Goal: Obtain resource: Obtain resource

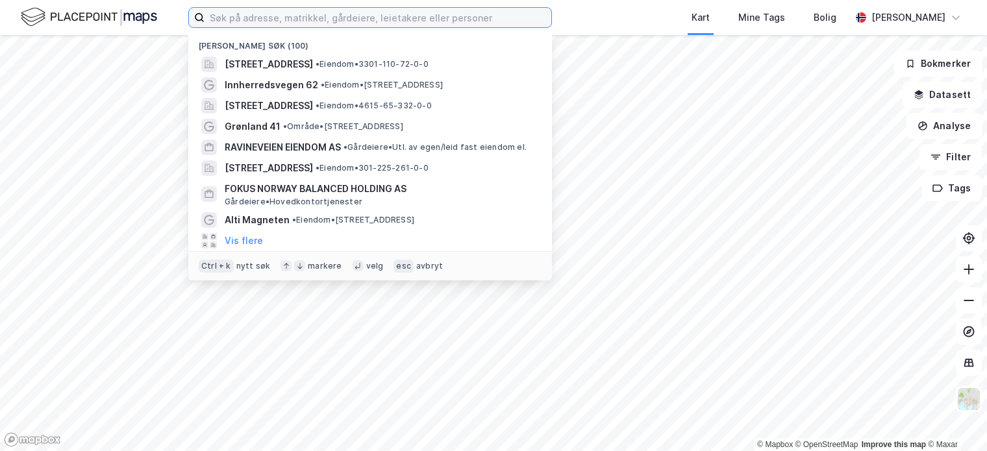
click at [240, 12] on input at bounding box center [378, 17] width 347 height 19
paste input "HOFFSVEIEN 10 OG 14 AS"
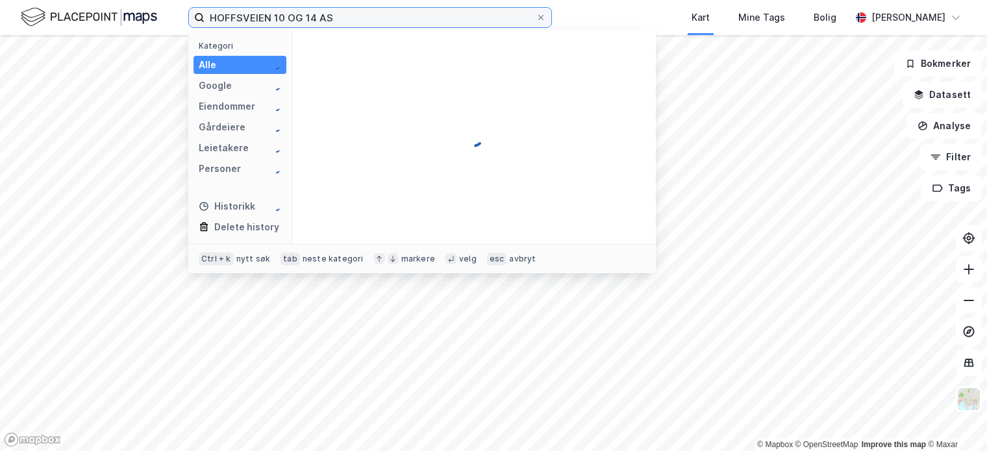
type input "HOFFSVEIEN 10 OG 14 AS"
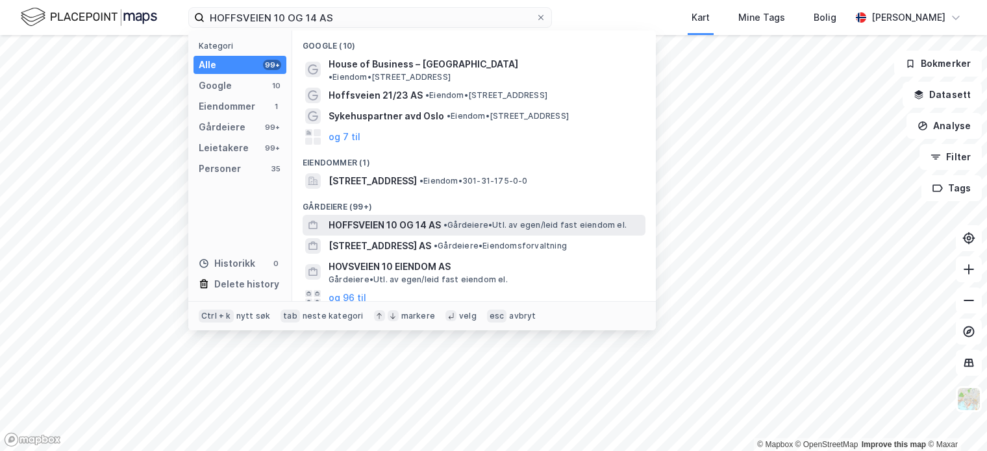
click at [414, 218] on span "HOFFSVEIEN 10 OG 14 AS" at bounding box center [385, 226] width 112 height 16
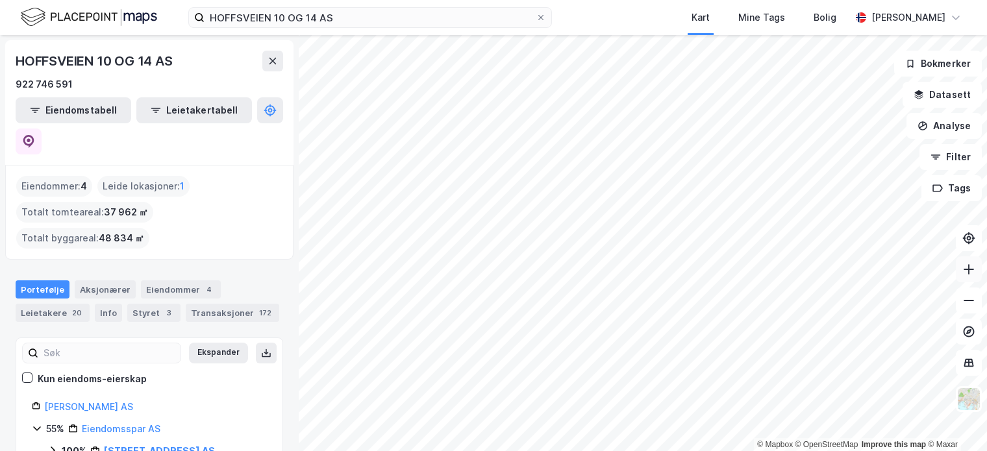
click at [969, 272] on icon at bounding box center [968, 269] width 1 height 10
click at [970, 270] on icon at bounding box center [969, 269] width 10 height 1
click at [966, 276] on button at bounding box center [969, 270] width 26 height 26
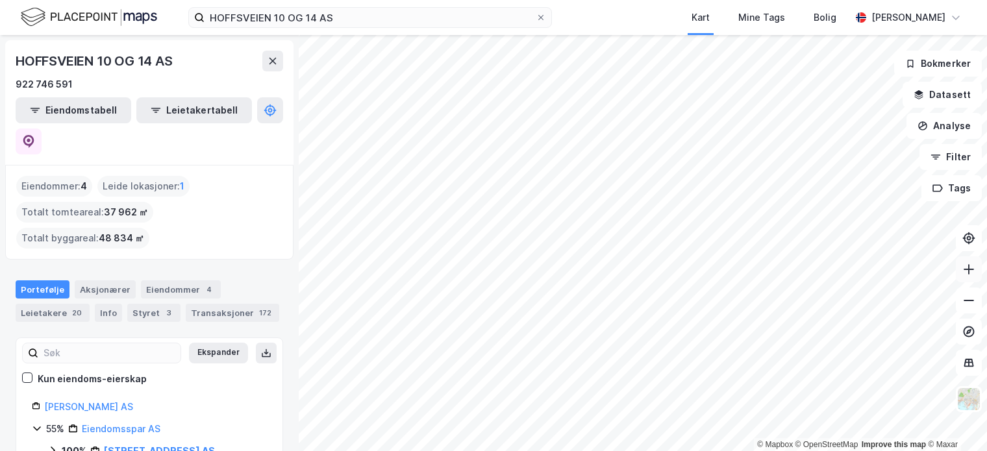
click at [966, 276] on button at bounding box center [969, 270] width 26 height 26
click at [276, 66] on button at bounding box center [272, 61] width 21 height 21
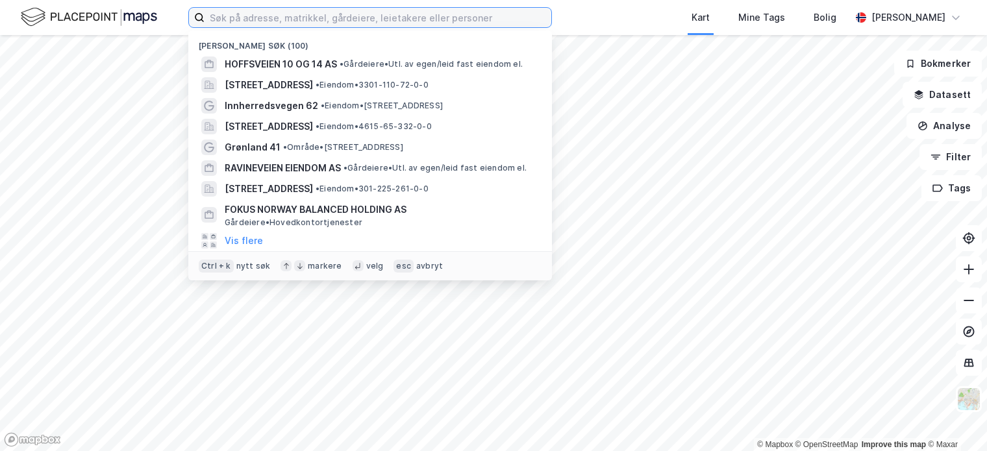
click at [243, 18] on input at bounding box center [378, 17] width 347 height 19
paste input "Olaf Schous vei 2"
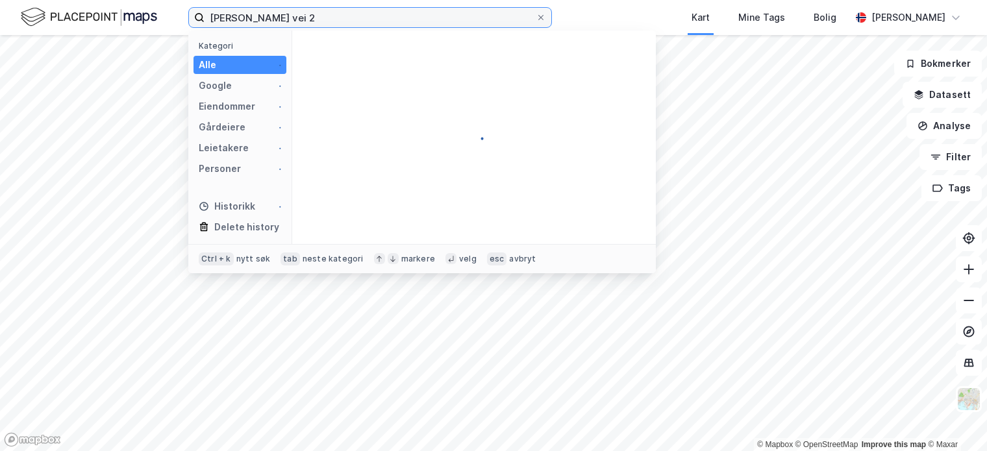
type input "Olaf Schous vei 2"
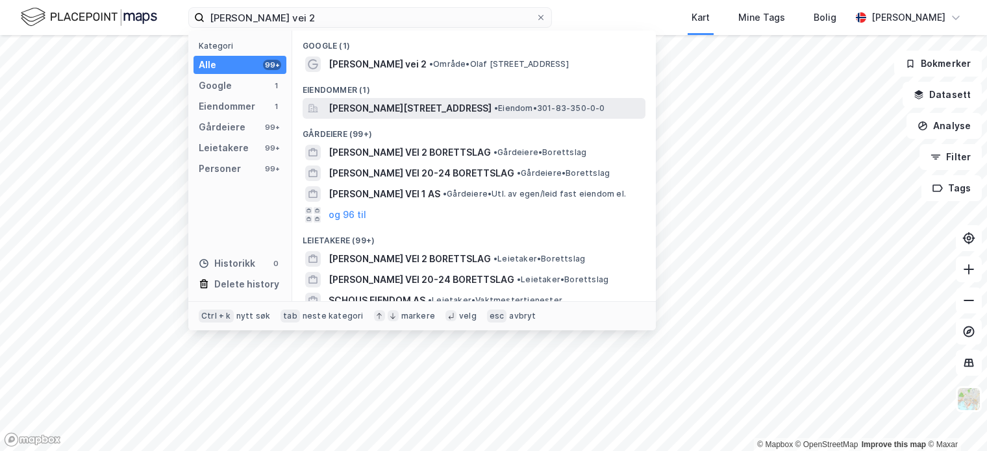
click at [358, 109] on span "Olaf Schous vei 2, 0572, OSLO, OSLO" at bounding box center [410, 109] width 163 height 16
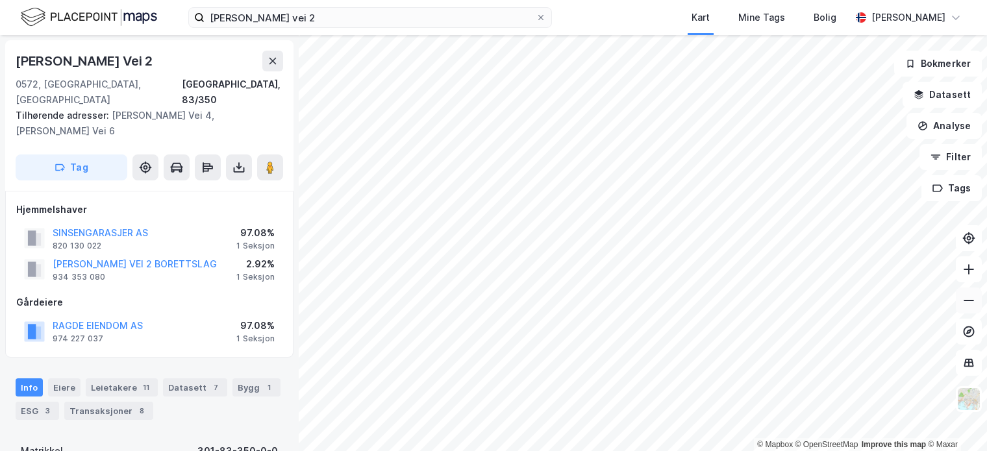
click at [962, 299] on icon at bounding box center [968, 300] width 13 height 13
click at [968, 273] on icon at bounding box center [968, 269] width 13 height 13
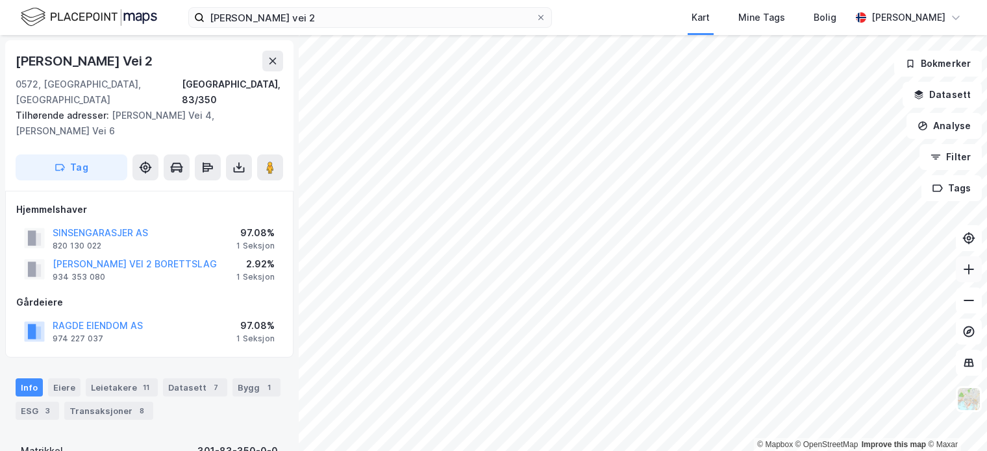
click at [968, 273] on icon at bounding box center [968, 269] width 13 height 13
click at [0, 0] on button "OLAF SCHOUS VEI 2 BORETTSLAG" at bounding box center [0, 0] width 0 height 0
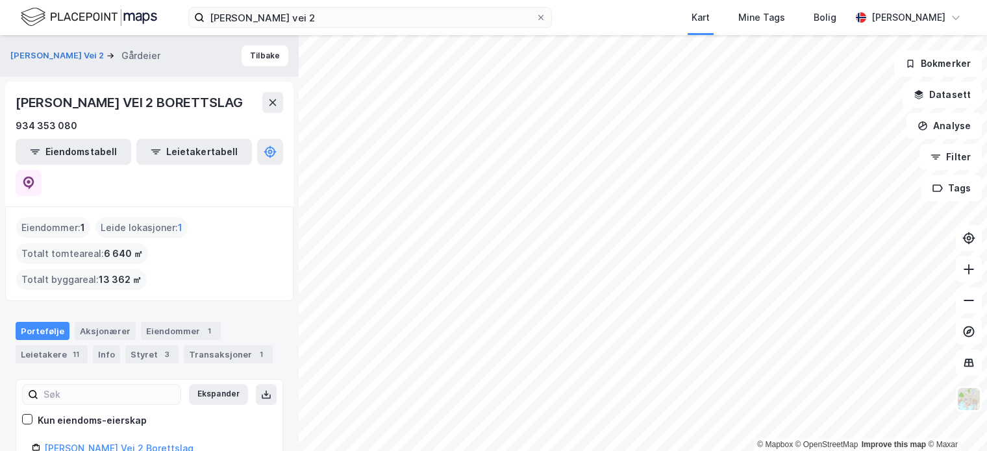
scroll to position [2, 0]
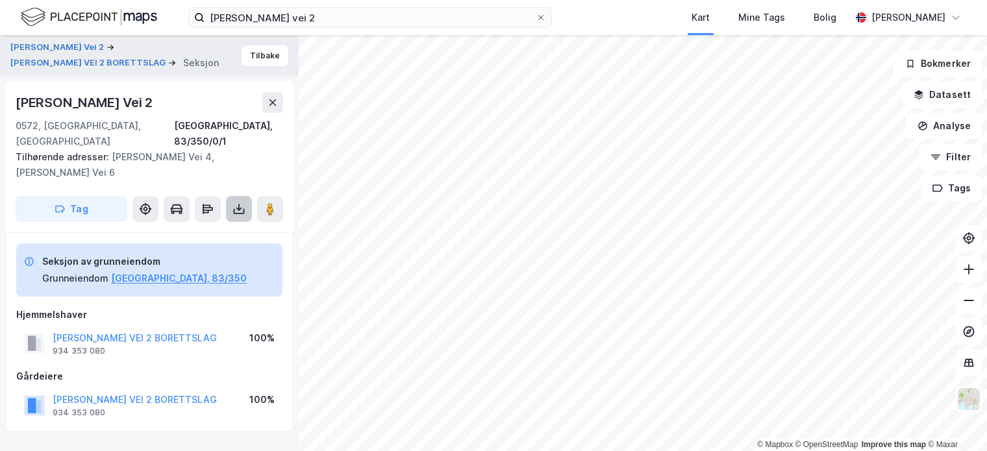
click at [231, 196] on button at bounding box center [239, 209] width 26 height 26
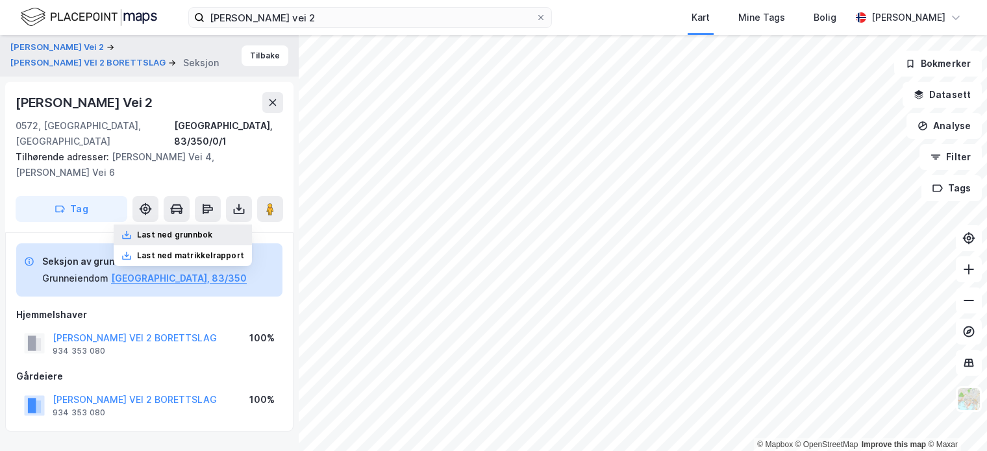
click at [207, 230] on div "Last ned grunnbok" at bounding box center [174, 235] width 75 height 10
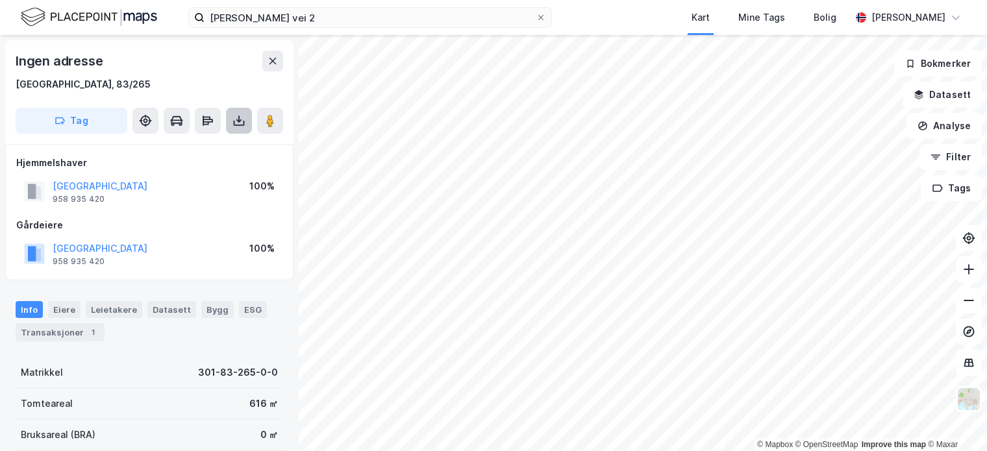
click at [241, 116] on icon at bounding box center [238, 120] width 13 height 13
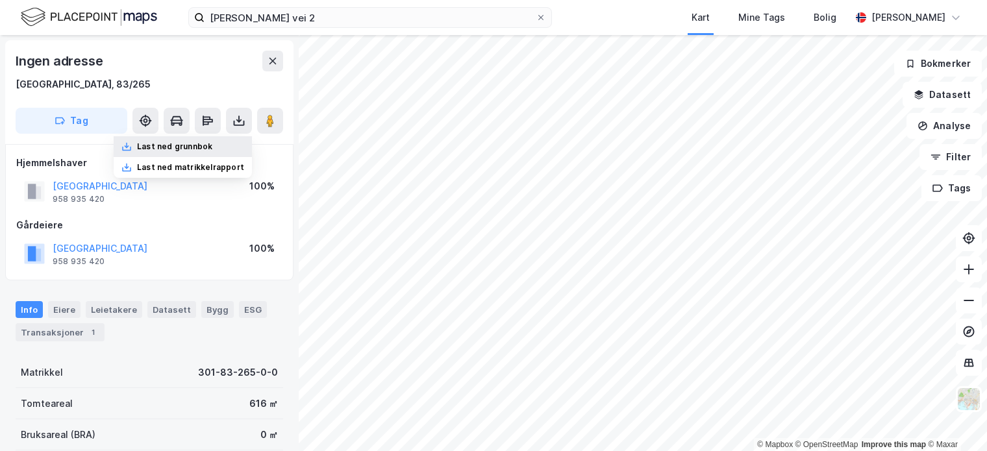
click at [206, 145] on div "Last ned grunnbok" at bounding box center [174, 147] width 75 height 10
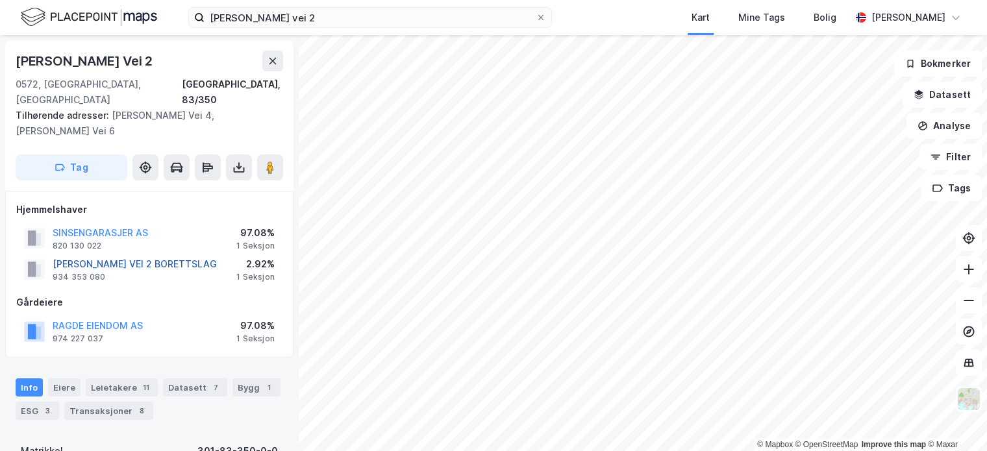
click at [0, 0] on button "OLAF SCHOUS VEI 2 BORETTSLAG" at bounding box center [0, 0] width 0 height 0
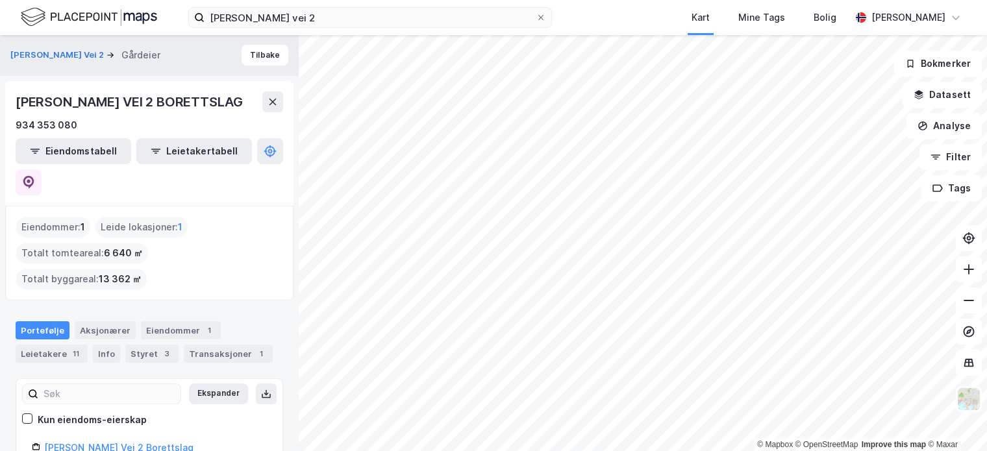
scroll to position [1, 0]
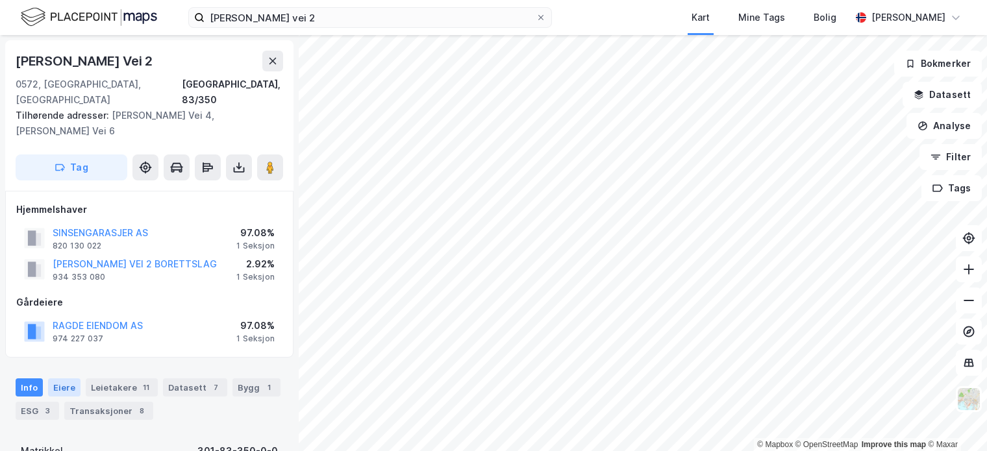
click at [59, 379] on div "Eiere" at bounding box center [64, 388] width 32 height 18
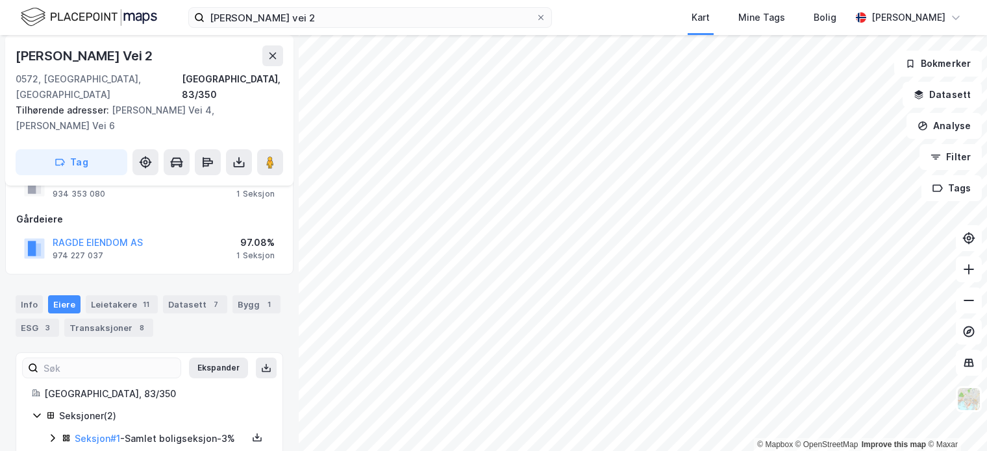
scroll to position [132, 0]
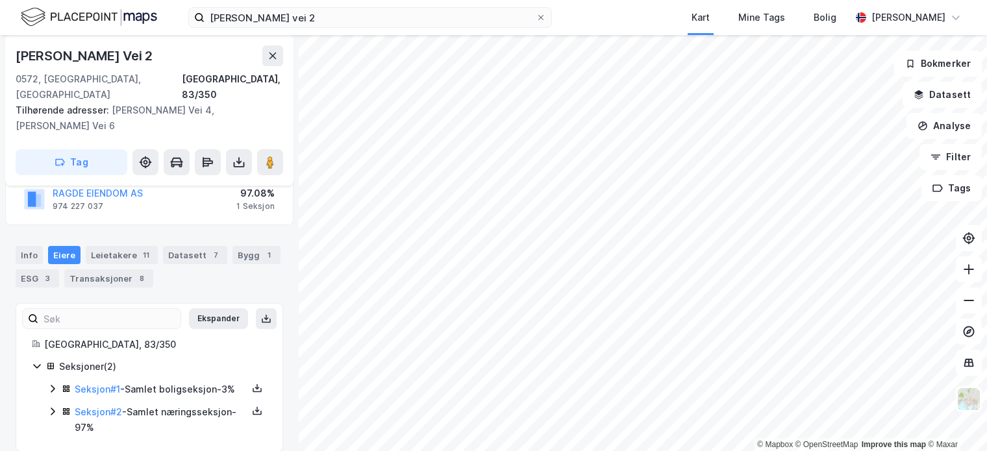
click at [238, 382] on div "Seksjon # 1 - Samlet boligseksjon - 3%" at bounding box center [164, 390] width 205 height 16
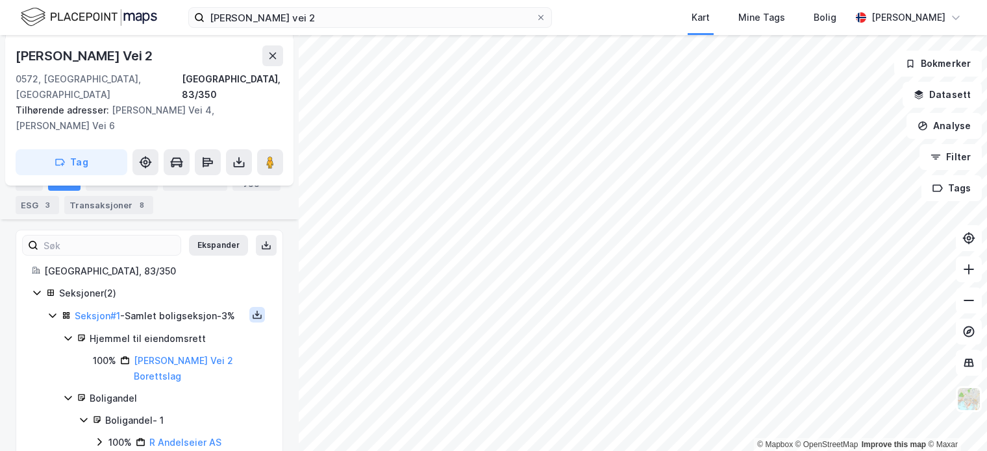
scroll to position [207, 0]
click at [252, 309] on icon at bounding box center [257, 314] width 10 height 10
click at [203, 260] on div "Grunnbok" at bounding box center [186, 275] width 114 height 31
click at [170, 355] on link "Olaf Schous Vei 2 Borettslag" at bounding box center [183, 368] width 99 height 27
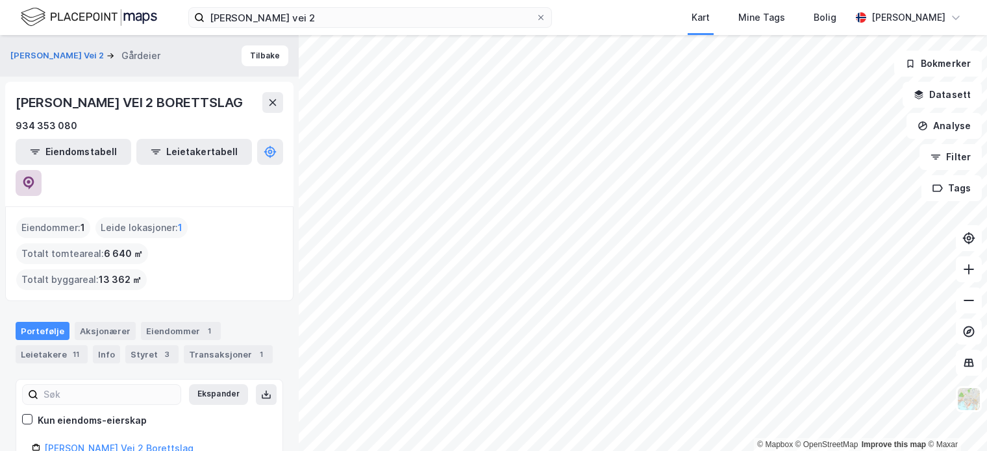
click at [35, 177] on icon at bounding box center [28, 183] width 13 height 13
